Goal: Contribute content

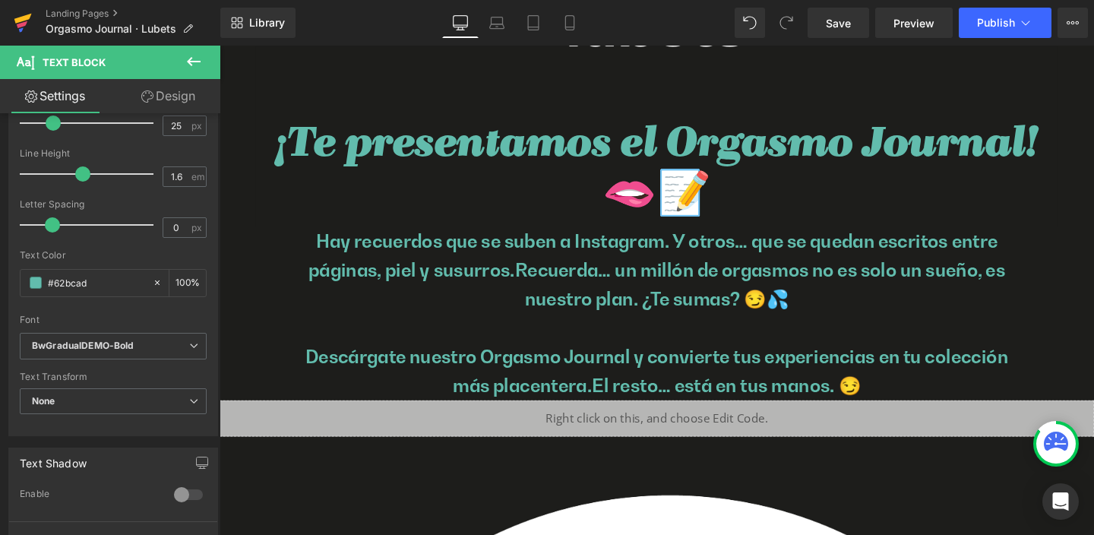
click at [28, 20] on icon at bounding box center [23, 23] width 18 height 38
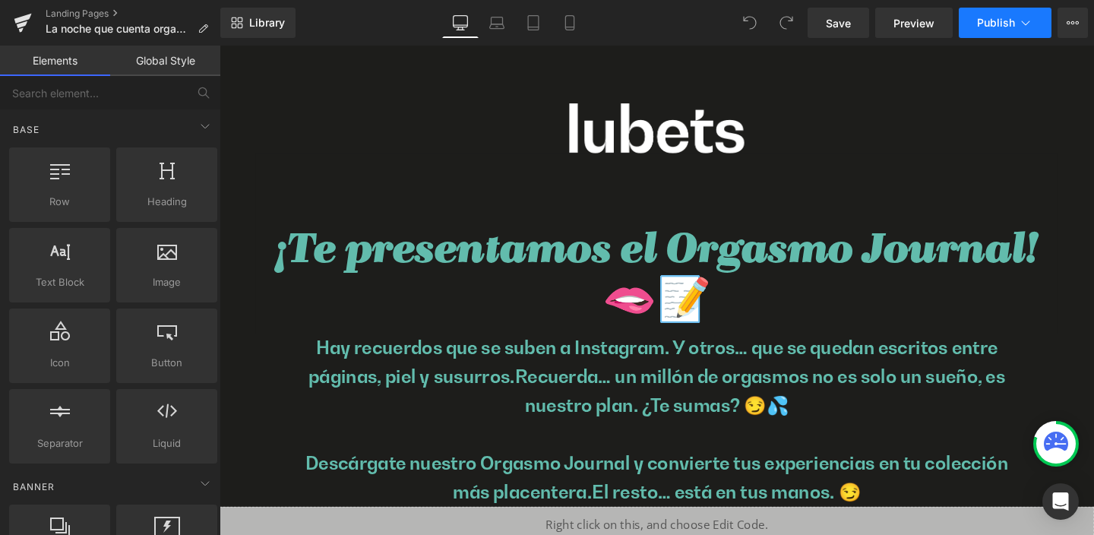
click at [995, 18] on span "Publish" at bounding box center [996, 23] width 38 height 12
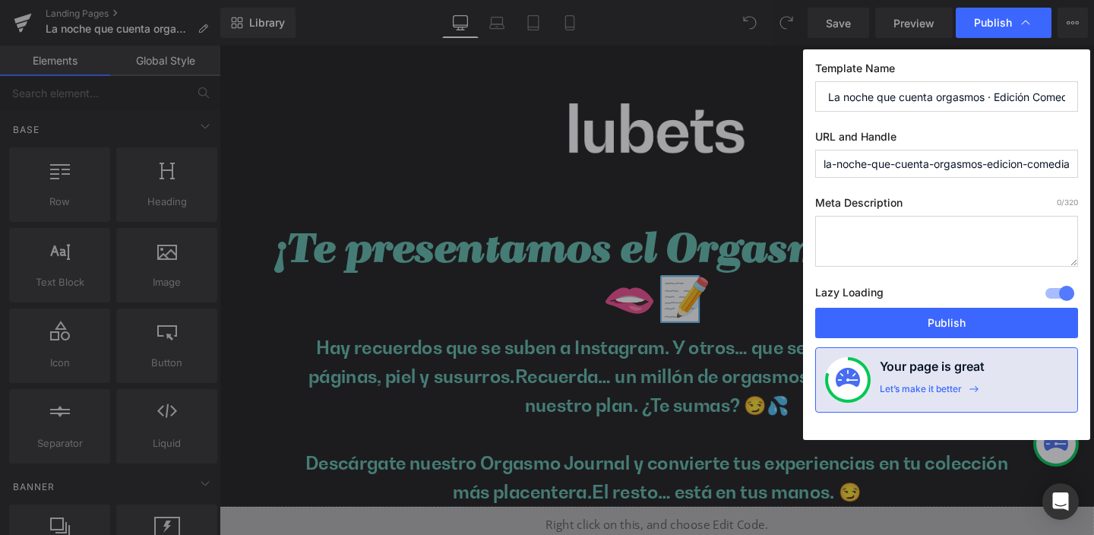
drag, startPoint x: 993, startPoint y: 164, endPoint x: 1035, endPoint y: 164, distance: 42.6
click at [1035, 164] on input "la-noche-que-cuenta-orgasmos-edicion-comedias" at bounding box center [947, 164] width 263 height 28
drag, startPoint x: 1047, startPoint y: 166, endPoint x: 804, endPoint y: 166, distance: 243.2
click at [804, 166] on div "Template Name La noche que cuenta orgasmos · Edición Comedias URL and Handle la…" at bounding box center [946, 244] width 287 height 391
type input "la-noche-que-cuenta-orgasmos-comedias"
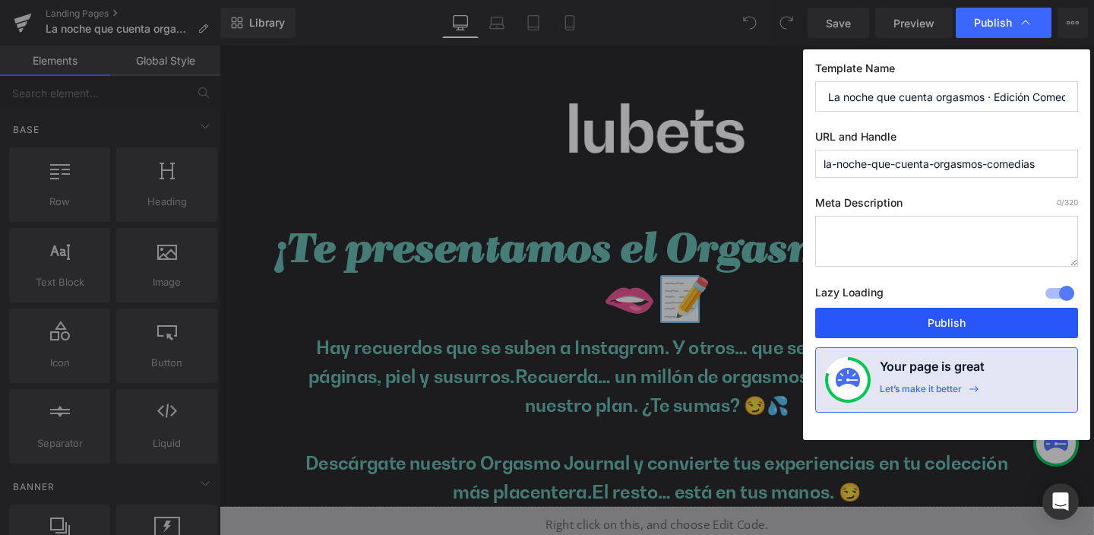
click at [965, 324] on button "Publish" at bounding box center [947, 323] width 263 height 30
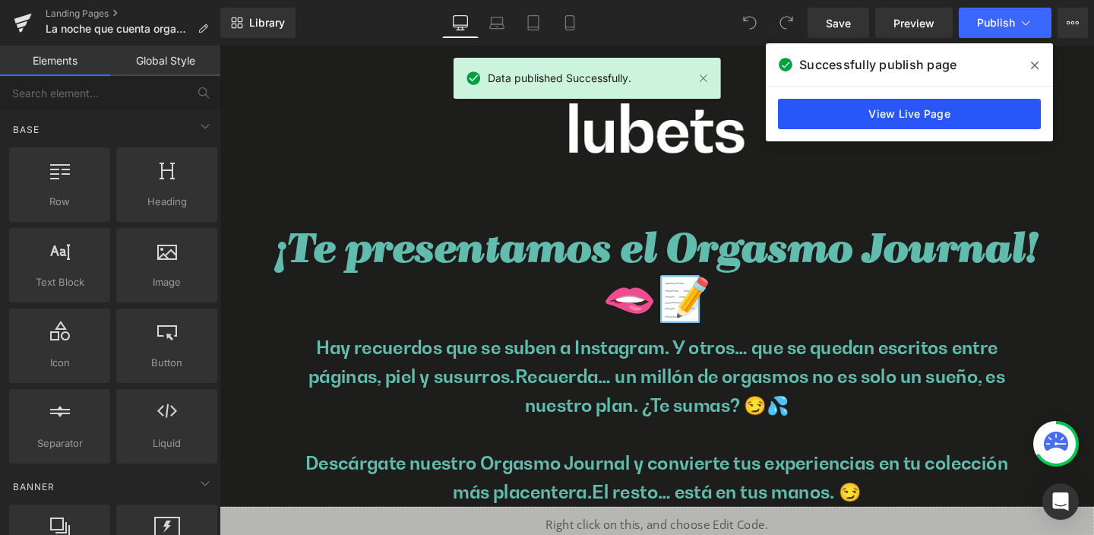
click at [907, 115] on link "View Live Page" at bounding box center [909, 114] width 263 height 30
